Goal: Information Seeking & Learning: Learn about a topic

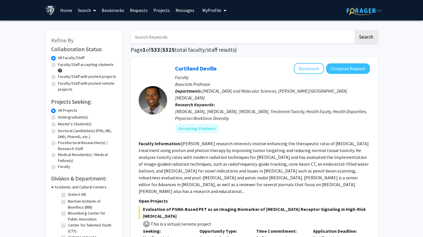
click at [67, 116] on label "Undergraduate(s)" at bounding box center [73, 117] width 30 height 6
click at [62, 116] on input "Undergraduate(s)" at bounding box center [60, 116] width 4 height 4
radio input "true"
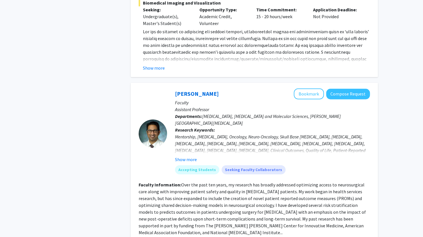
scroll to position [1647, 0]
click at [306, 88] on button "Bookmark" at bounding box center [309, 93] width 30 height 11
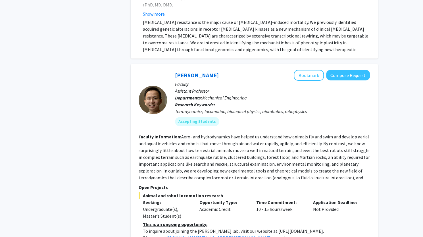
scroll to position [2483, 0]
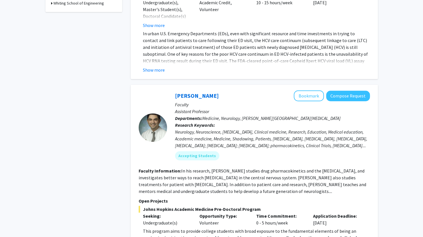
scroll to position [226, 0]
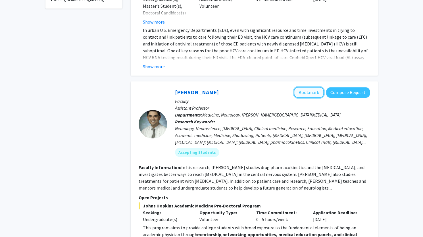
click at [317, 89] on button "Bookmark" at bounding box center [309, 92] width 30 height 11
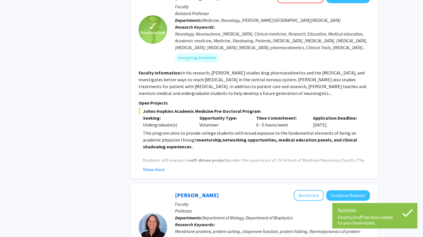
scroll to position [321, 0]
click at [153, 166] on button "Show more" at bounding box center [154, 169] width 22 height 7
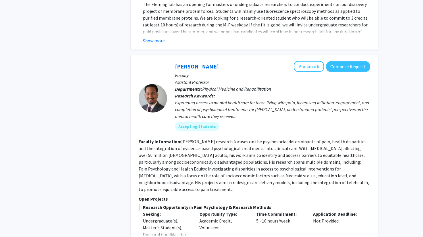
scroll to position [921, 0]
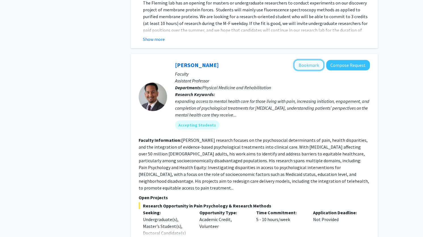
click at [312, 60] on button "Bookmark" at bounding box center [309, 65] width 30 height 11
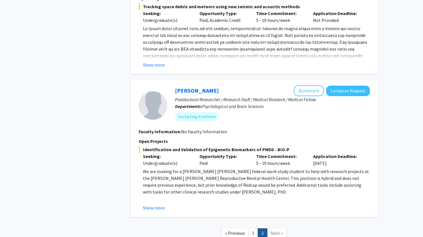
scroll to position [1572, 0]
click at [150, 204] on button "Show more" at bounding box center [154, 207] width 22 height 7
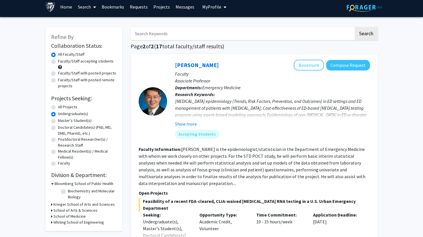
scroll to position [0, 0]
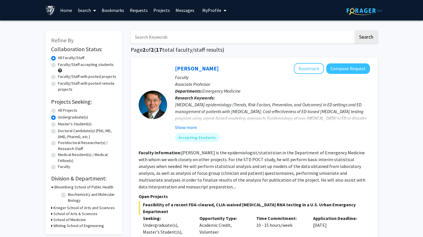
click at [58, 112] on label "All Projects" at bounding box center [67, 110] width 19 height 6
click at [58, 111] on input "All Projects" at bounding box center [60, 109] width 4 height 4
radio input "true"
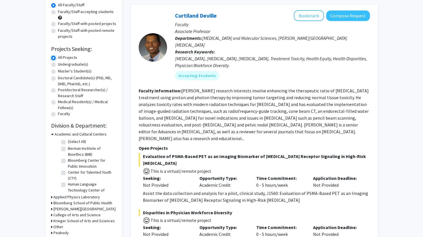
scroll to position [61, 0]
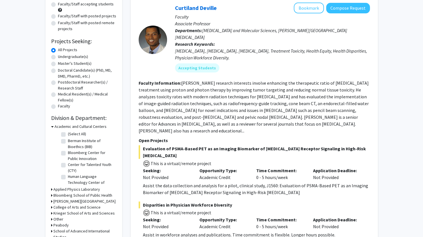
click at [322, 111] on fg-read-more "[PERSON_NAME] research interests involve enhancing the therapeutic ratio of [ME…" at bounding box center [254, 106] width 230 height 53
click at [310, 11] on button "Bookmark" at bounding box center [309, 8] width 30 height 11
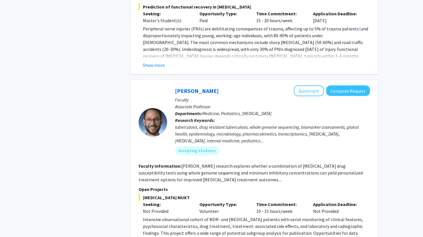
scroll to position [1902, 0]
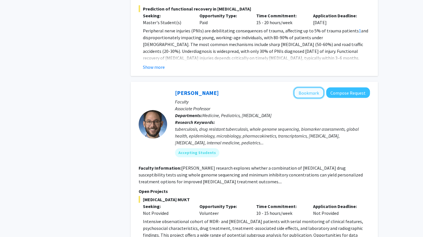
click at [307, 87] on button "Bookmark" at bounding box center [309, 92] width 30 height 11
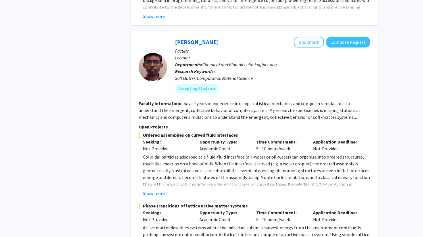
scroll to position [2910, 0]
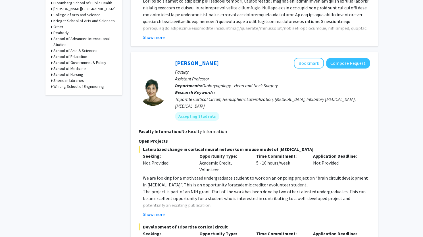
scroll to position [255, 0]
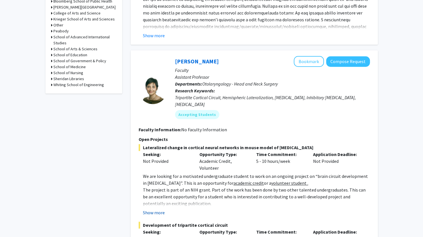
click at [159, 209] on button "Show more" at bounding box center [154, 212] width 22 height 7
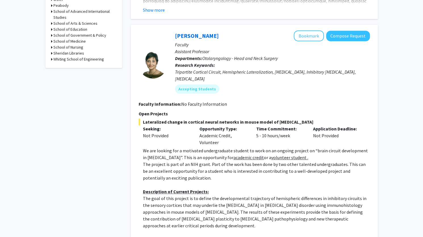
scroll to position [280, 0]
click at [305, 40] on button "Bookmark" at bounding box center [309, 35] width 30 height 11
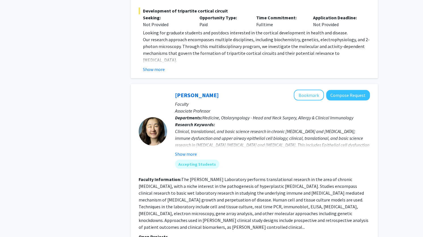
scroll to position [561, 0]
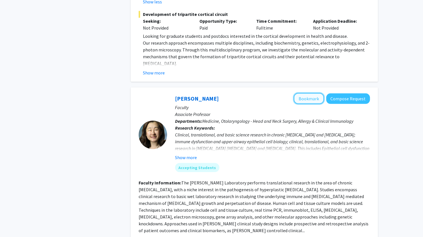
click at [310, 93] on button "Bookmark" at bounding box center [309, 98] width 30 height 11
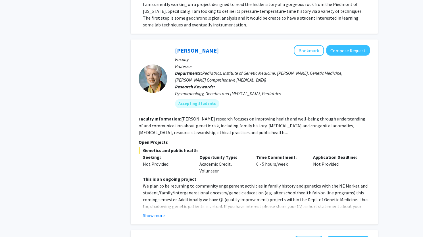
scroll to position [1051, 0]
click at [153, 212] on button "Show more" at bounding box center [154, 215] width 22 height 7
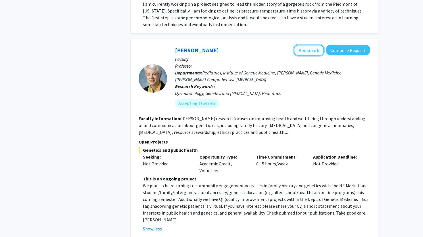
click at [308, 45] on button "Bookmark" at bounding box center [309, 50] width 30 height 11
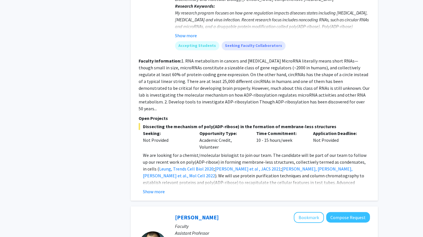
scroll to position [1337, 0]
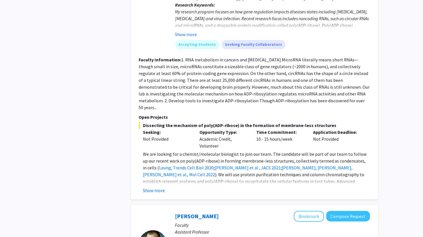
click at [163, 187] on button "Show more" at bounding box center [154, 190] width 22 height 7
click at [158, 198] on p at bounding box center [256, 201] width 227 height 7
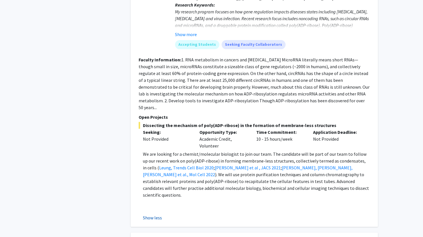
click at [149, 214] on button "Show less" at bounding box center [152, 217] width 19 height 7
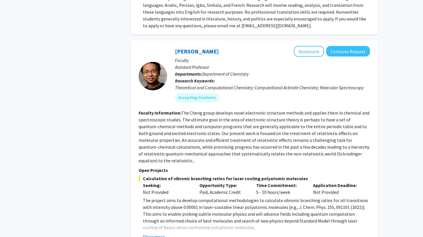
scroll to position [2206, 0]
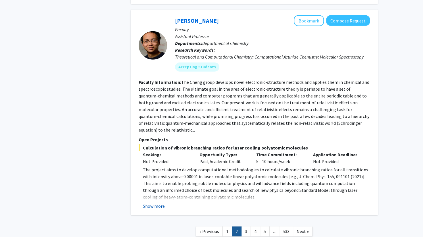
click at [153, 203] on button "Show more" at bounding box center [154, 206] width 22 height 7
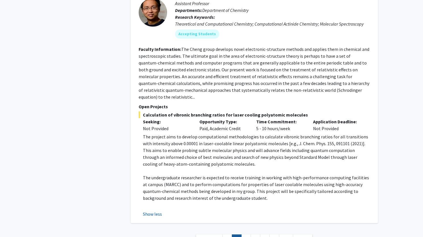
scroll to position [2247, 0]
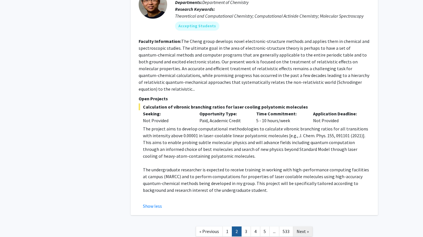
click at [302, 228] on span "Next »" at bounding box center [303, 231] width 12 height 6
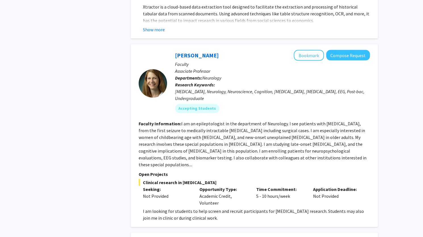
scroll to position [708, 0]
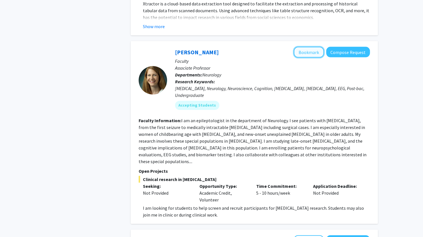
click at [303, 47] on button "Bookmark" at bounding box center [309, 52] width 30 height 11
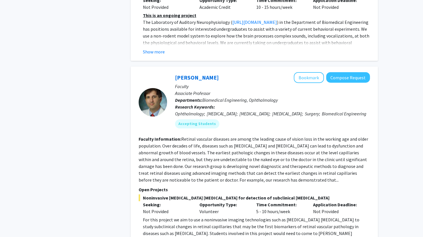
scroll to position [1090, 0]
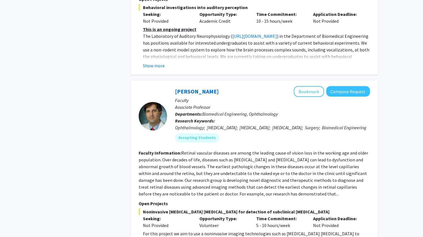
scroll to position [1050, 0]
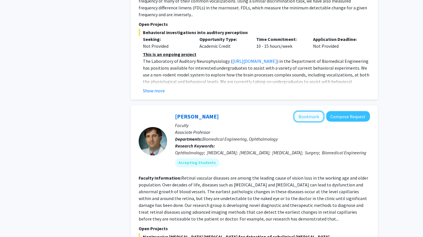
click at [309, 111] on button "Bookmark" at bounding box center [309, 116] width 30 height 11
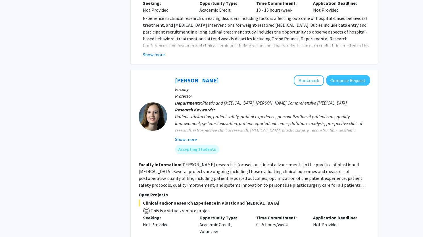
scroll to position [1535, 0]
click at [311, 75] on button "Bookmark" at bounding box center [309, 80] width 30 height 11
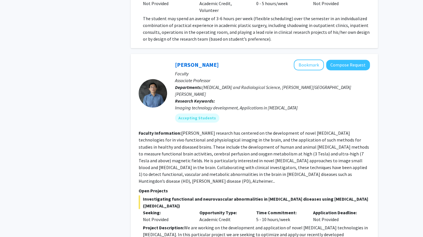
scroll to position [1760, 0]
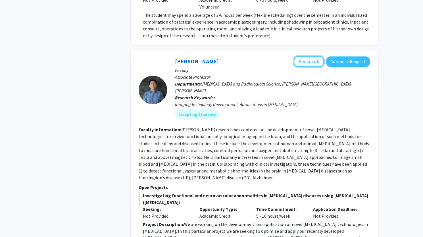
click at [307, 56] on button "Bookmark" at bounding box center [309, 61] width 30 height 11
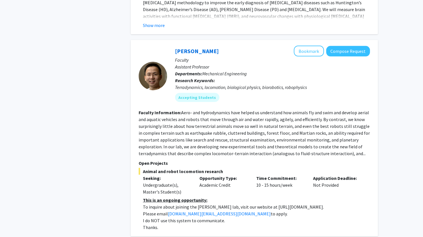
scroll to position [1996, 0]
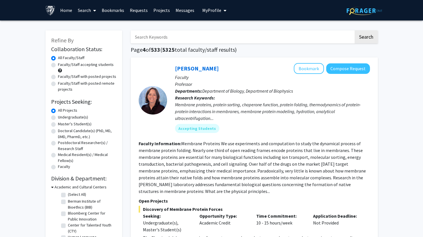
click at [100, 66] on label "Faculty/Staff accepting students" at bounding box center [86, 65] width 56 height 6
click at [62, 65] on input "Faculty/Staff accepting students" at bounding box center [60, 64] width 4 height 4
radio input "true"
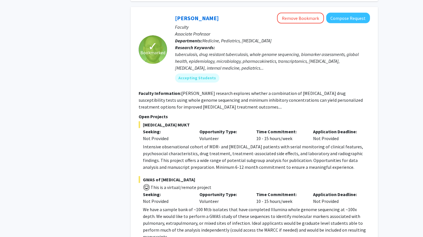
scroll to position [1976, 0]
